Goal: Task Accomplishment & Management: Use online tool/utility

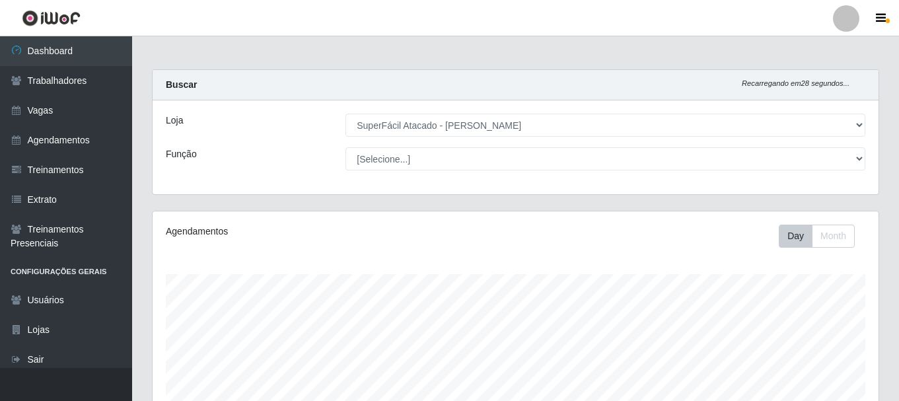
select select "399"
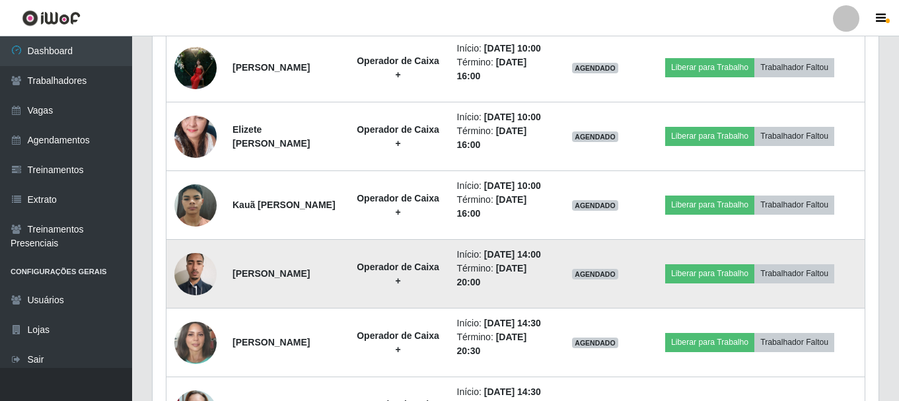
scroll to position [637, 0]
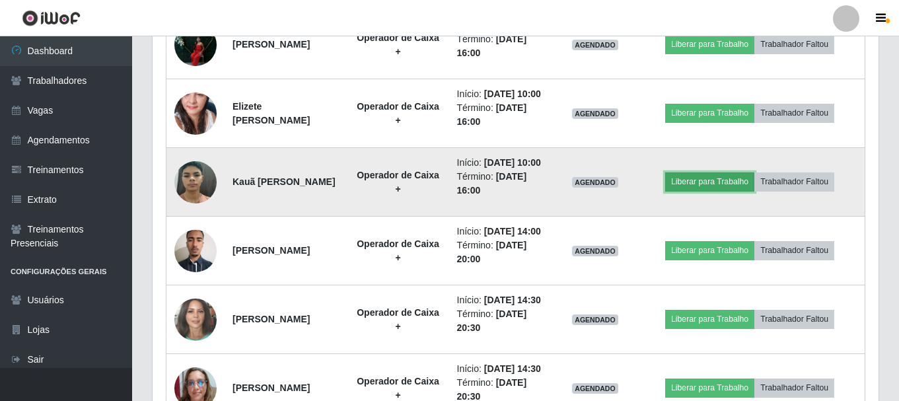
click at [697, 191] on button "Liberar para Trabalho" at bounding box center [709, 181] width 89 height 18
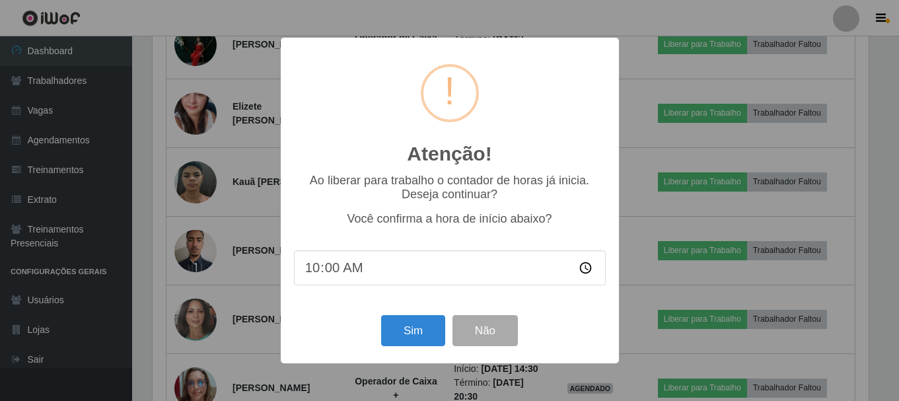
scroll to position [274, 719]
click at [410, 330] on button "Sim" at bounding box center [414, 330] width 64 height 31
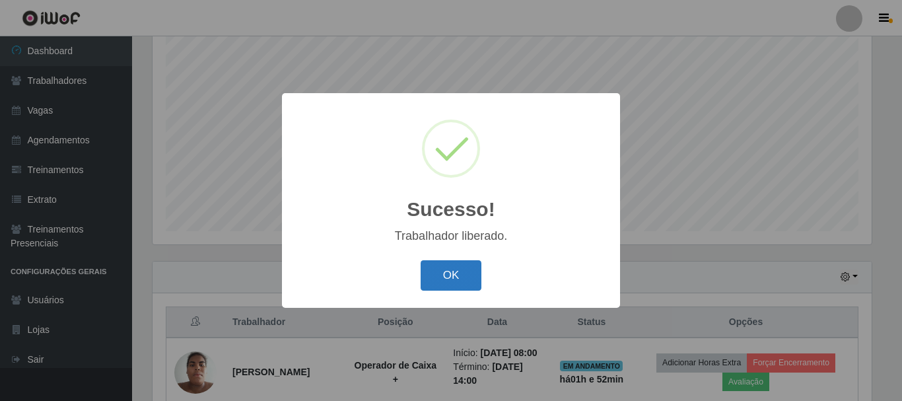
click at [475, 270] on button "OK" at bounding box center [451, 275] width 61 height 31
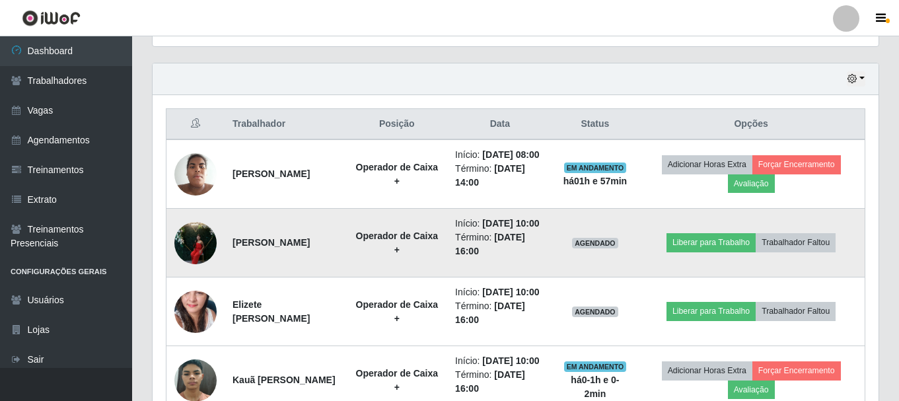
scroll to position [505, 0]
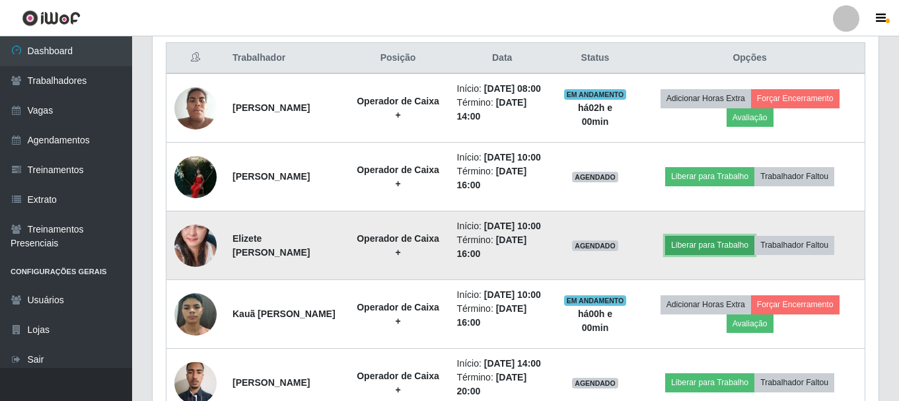
click at [699, 254] on button "Liberar para Trabalho" at bounding box center [709, 245] width 89 height 18
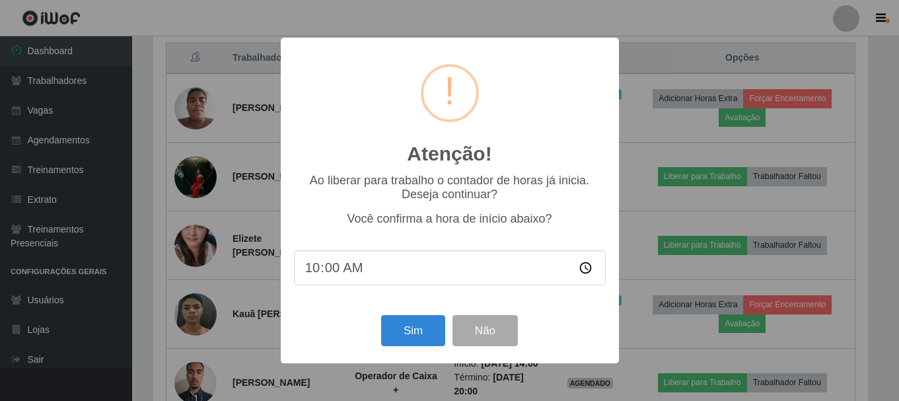
scroll to position [274, 719]
click at [416, 341] on button "Sim" at bounding box center [414, 330] width 64 height 31
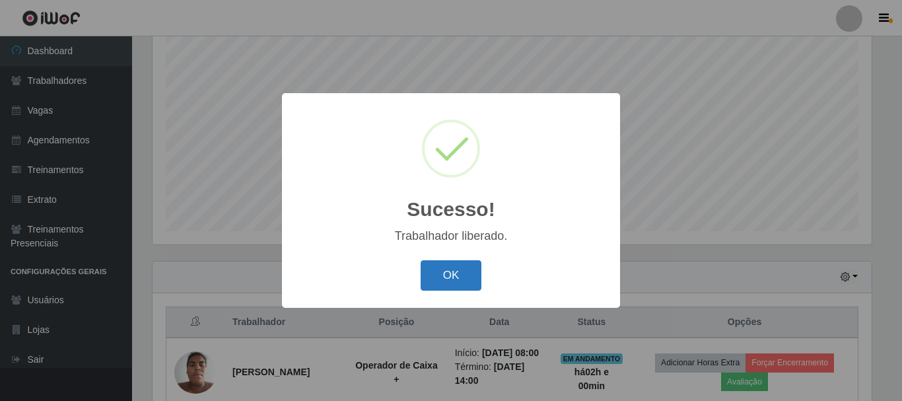
click at [455, 282] on button "OK" at bounding box center [451, 275] width 61 height 31
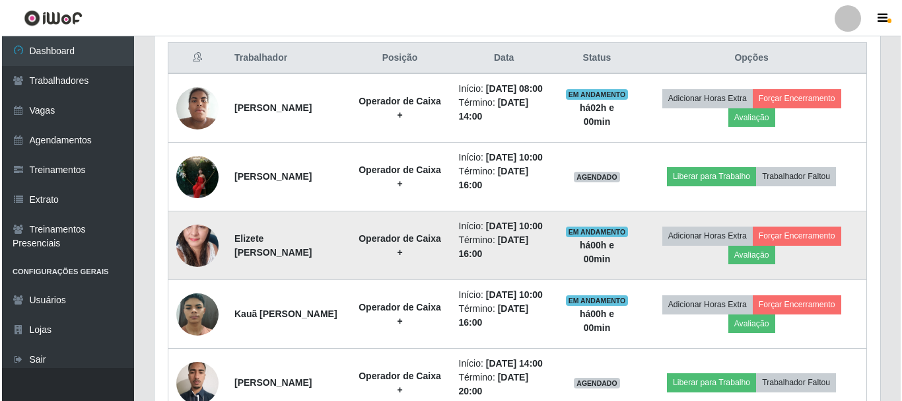
scroll to position [571, 0]
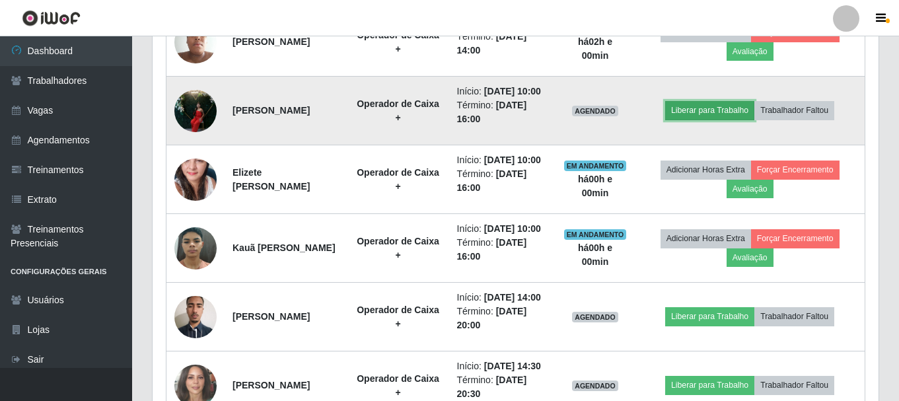
click at [702, 120] on button "Liberar para Trabalho" at bounding box center [709, 110] width 89 height 18
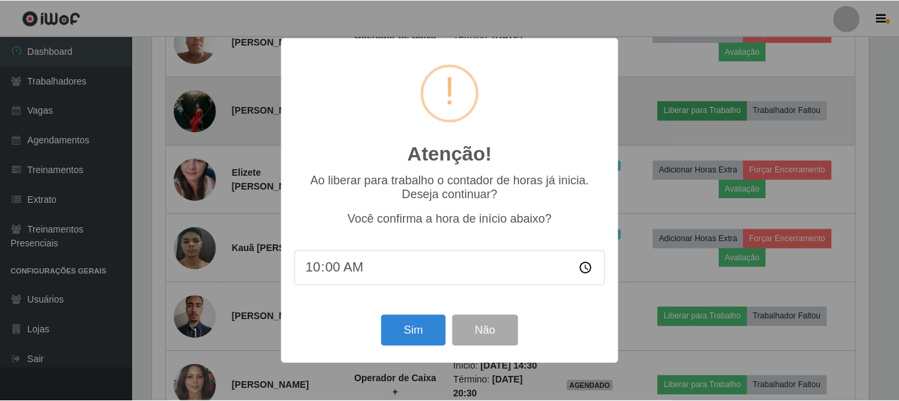
scroll to position [274, 719]
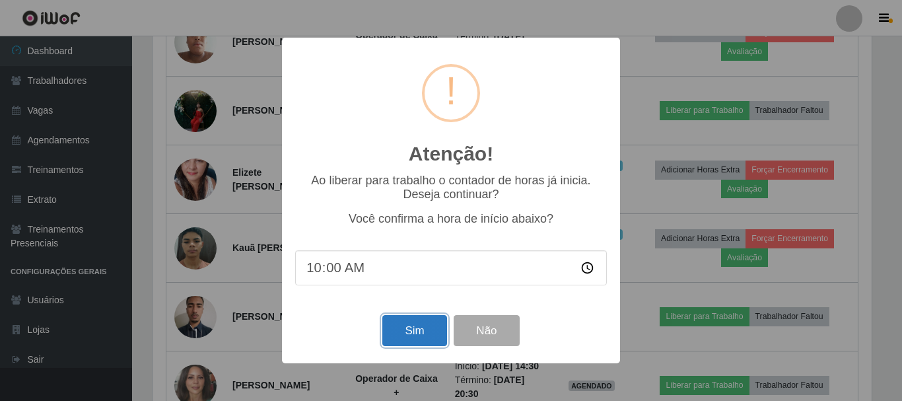
click at [424, 324] on button "Sim" at bounding box center [414, 330] width 64 height 31
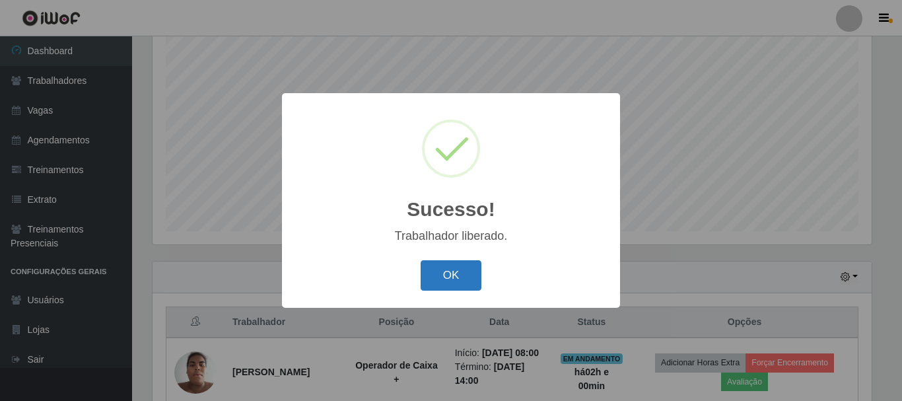
click at [437, 286] on button "OK" at bounding box center [451, 275] width 61 height 31
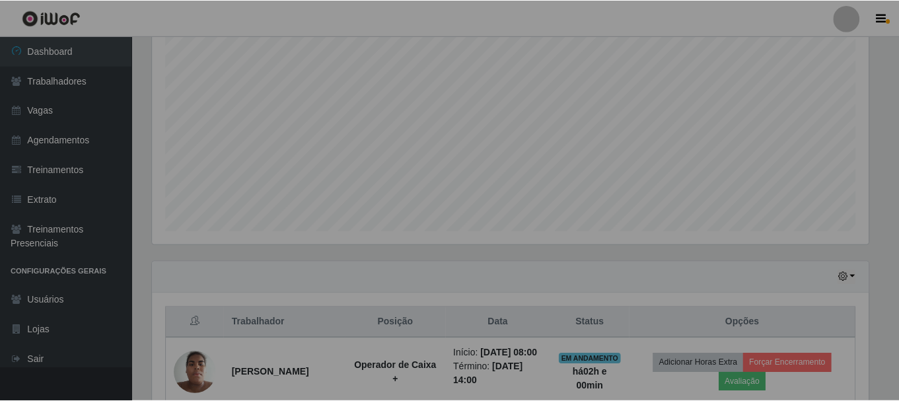
scroll to position [274, 726]
